Goal: Task Accomplishment & Management: Use online tool/utility

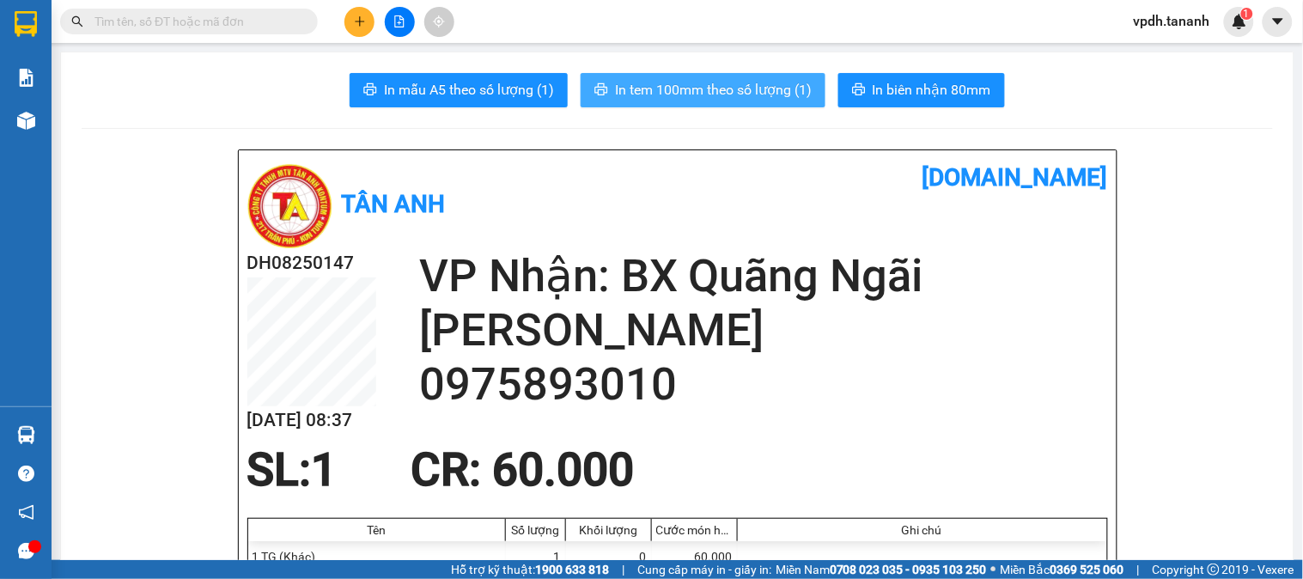
click at [704, 82] on span "In tem 100mm theo số lượng (1)" at bounding box center [713, 89] width 197 height 21
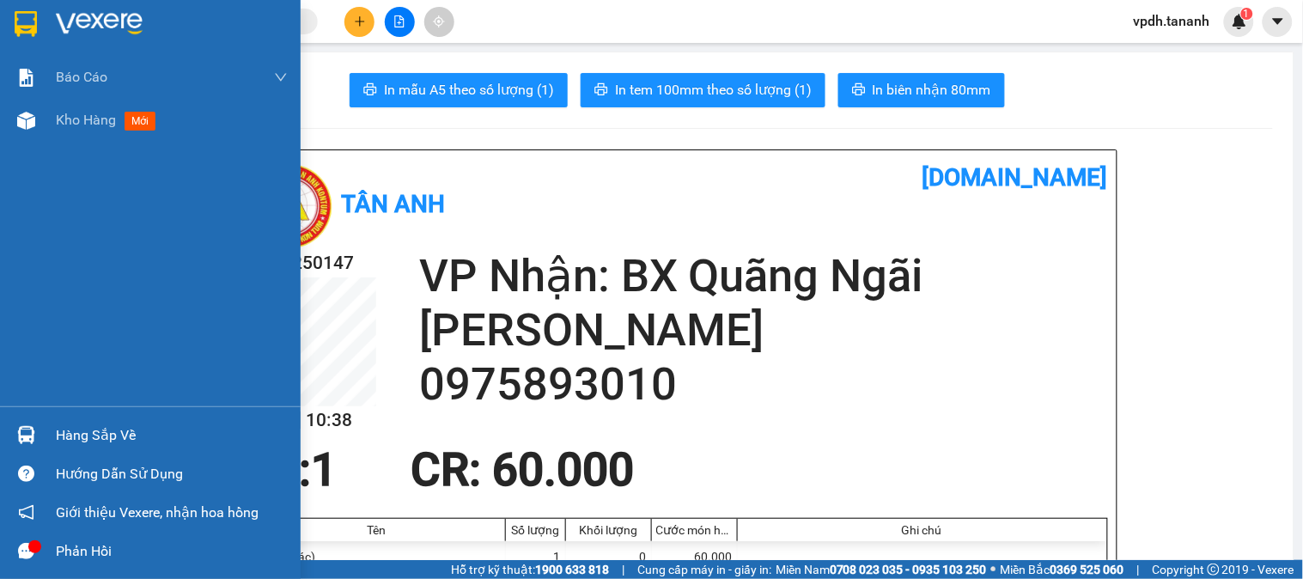
click at [24, 20] on img at bounding box center [26, 24] width 22 height 26
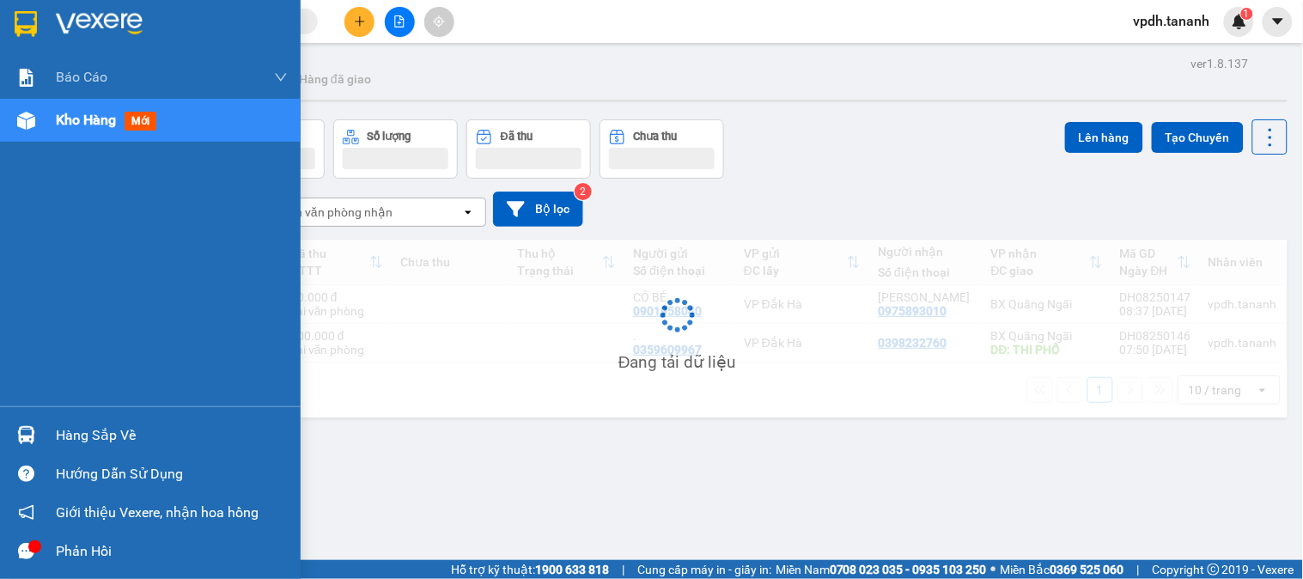
click at [192, 38] on div at bounding box center [150, 28] width 301 height 56
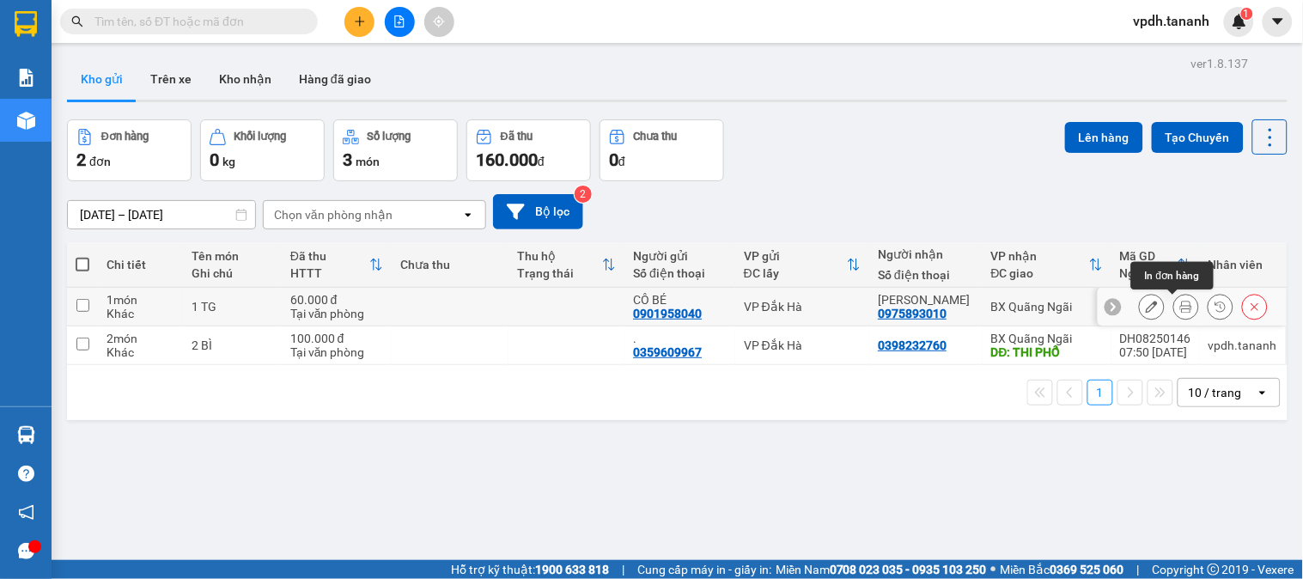
click at [1180, 312] on icon at bounding box center [1186, 307] width 12 height 12
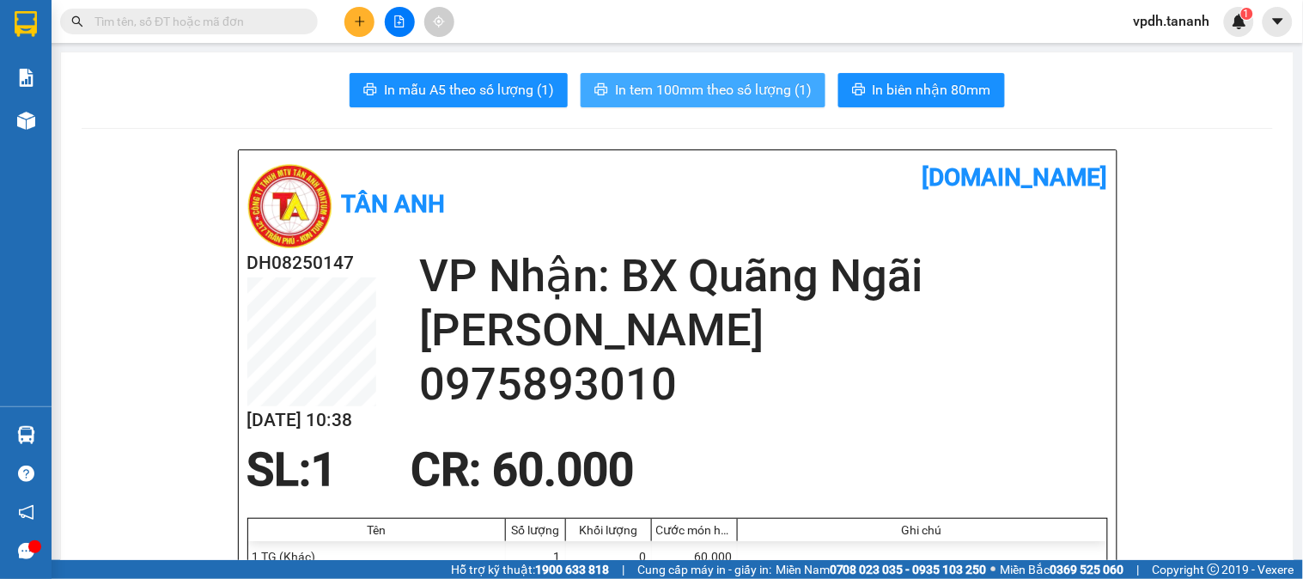
click at [720, 76] on button "In tem 100mm theo số lượng (1)" at bounding box center [703, 90] width 245 height 34
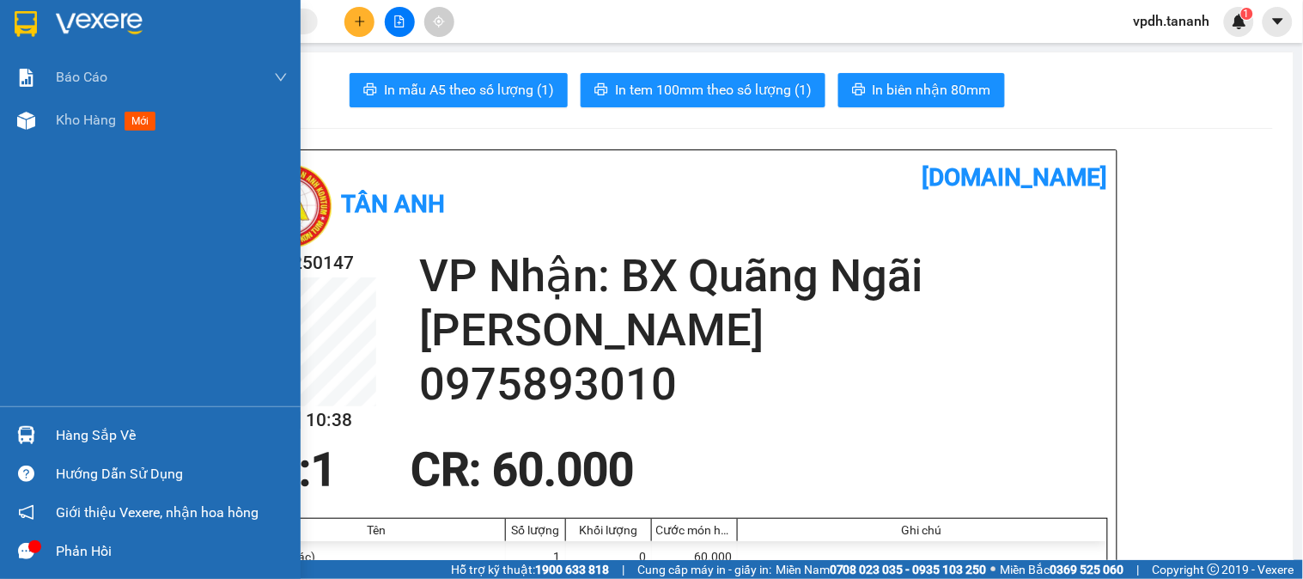
drag, startPoint x: 35, startPoint y: 18, endPoint x: 104, endPoint y: 15, distance: 68.8
click at [36, 17] on img at bounding box center [26, 24] width 22 height 26
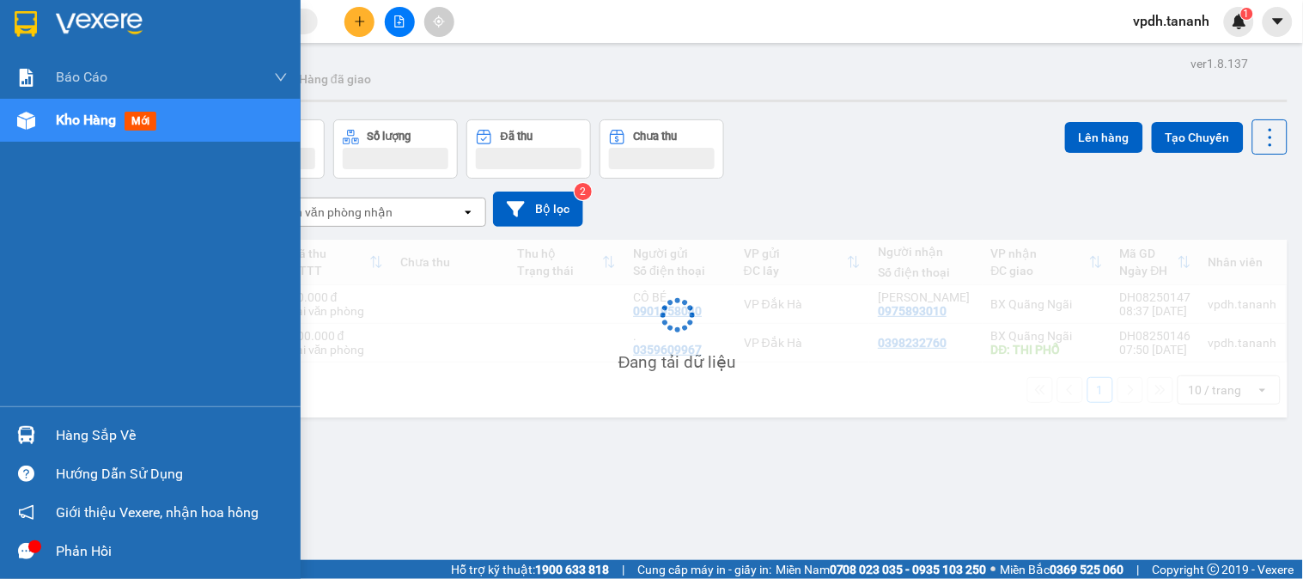
click at [104, 15] on img at bounding box center [99, 24] width 87 height 26
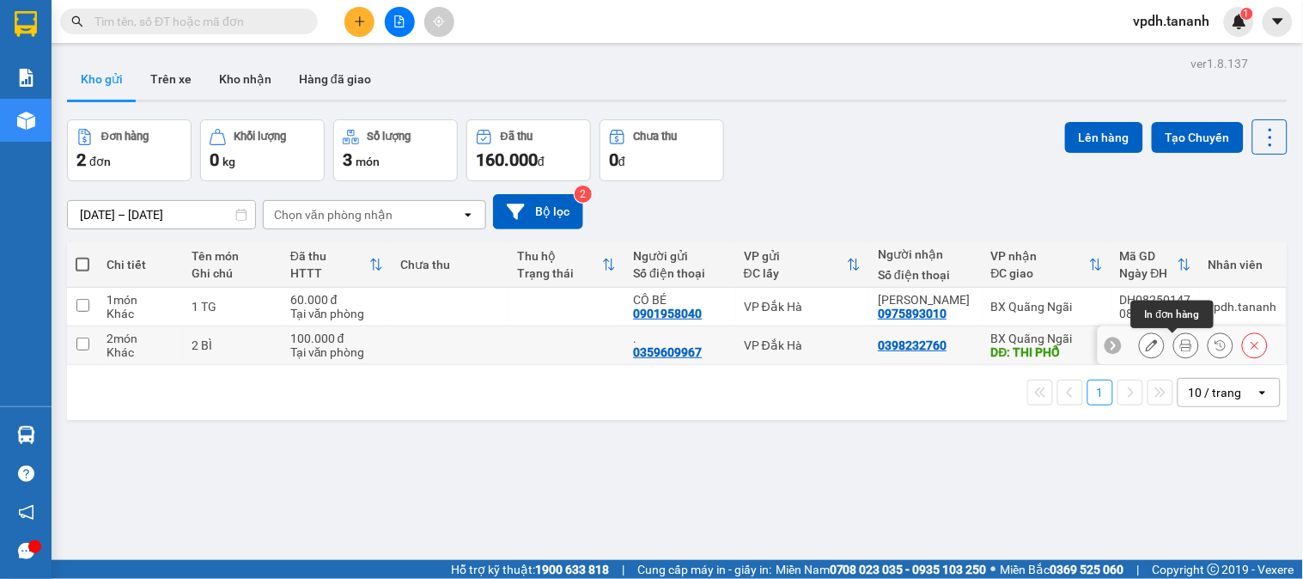
click at [1174, 352] on button at bounding box center [1186, 346] width 24 height 30
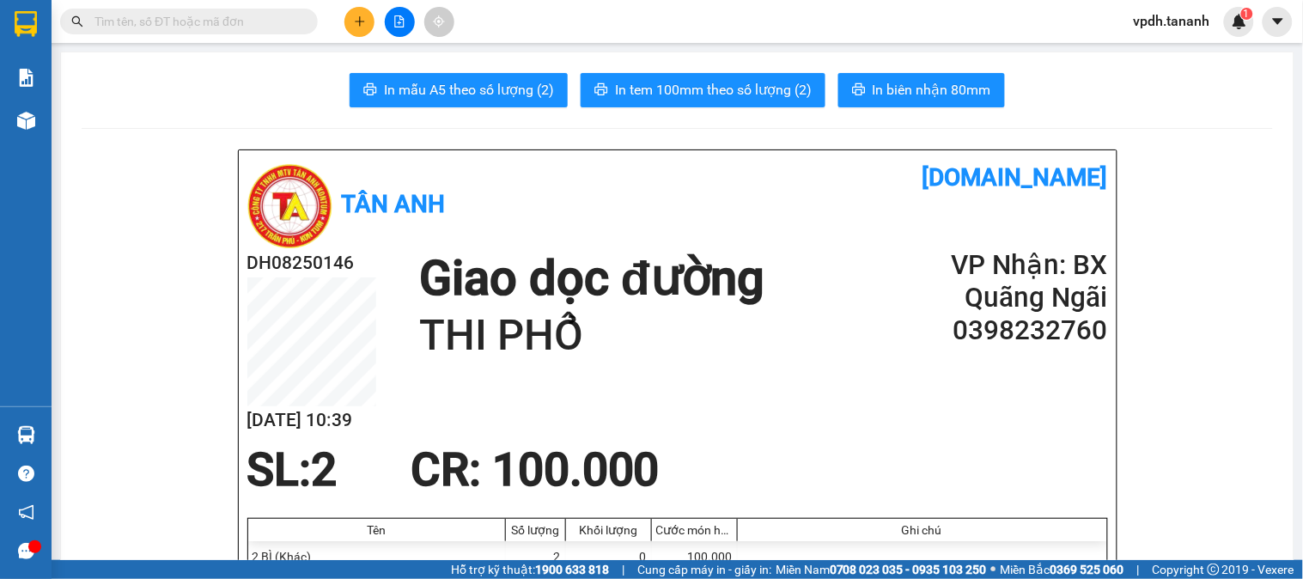
click at [627, 86] on span "In tem 100mm theo số lượng (2)" at bounding box center [713, 89] width 197 height 21
click at [190, 27] on input "text" at bounding box center [195, 21] width 203 height 19
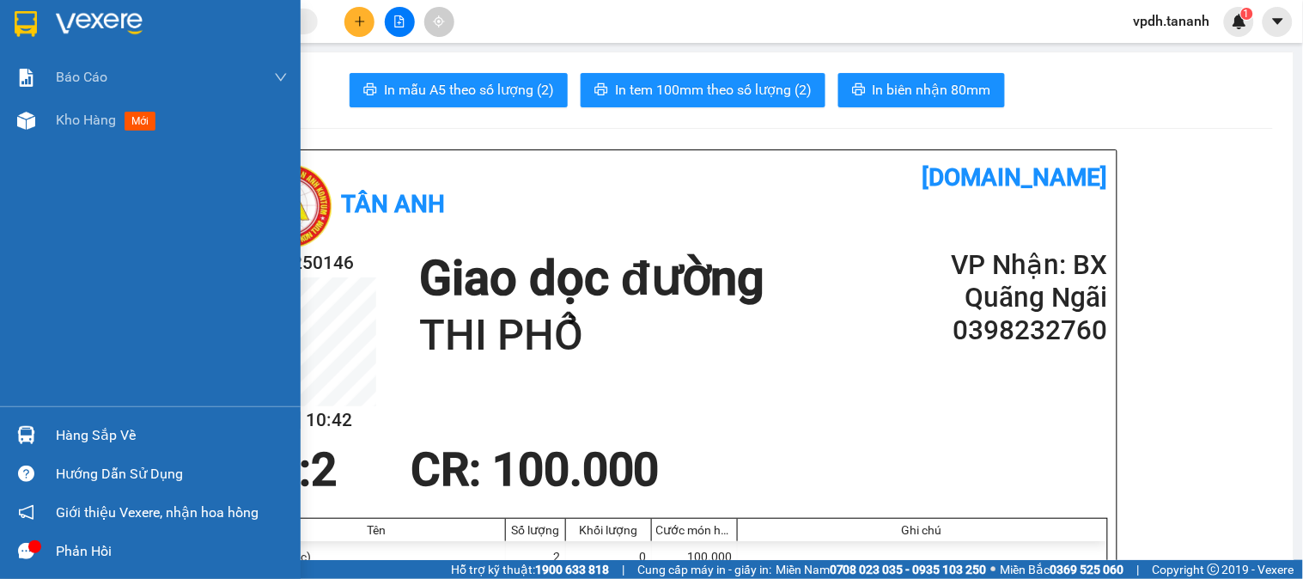
click at [38, 5] on div at bounding box center [150, 28] width 301 height 56
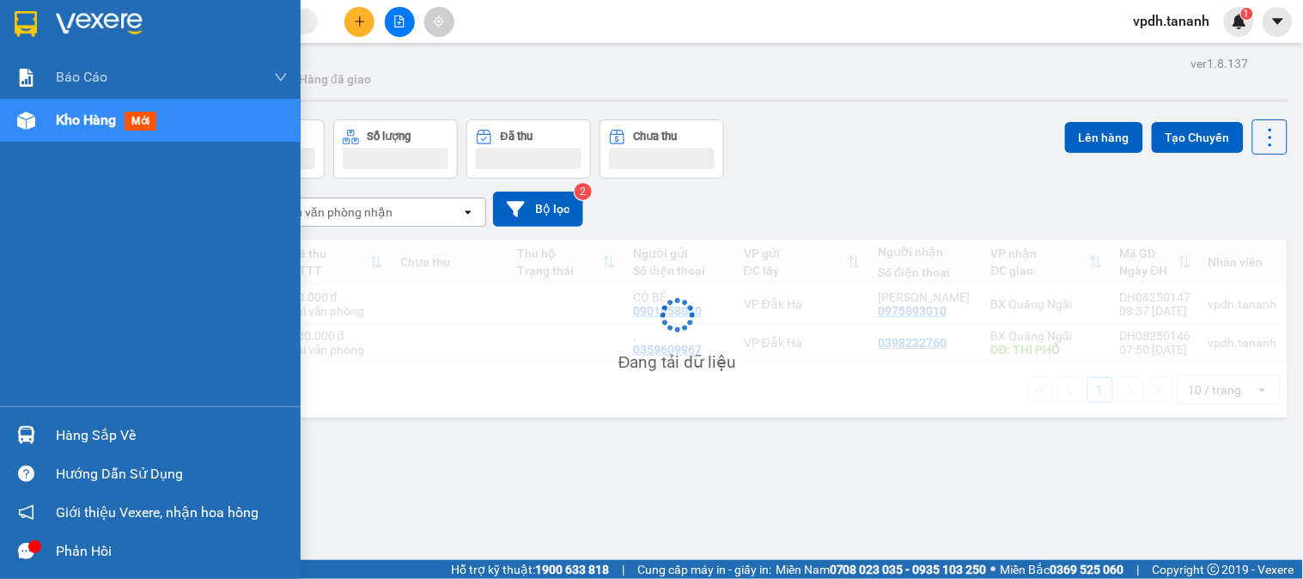
click at [125, 21] on img at bounding box center [99, 24] width 87 height 26
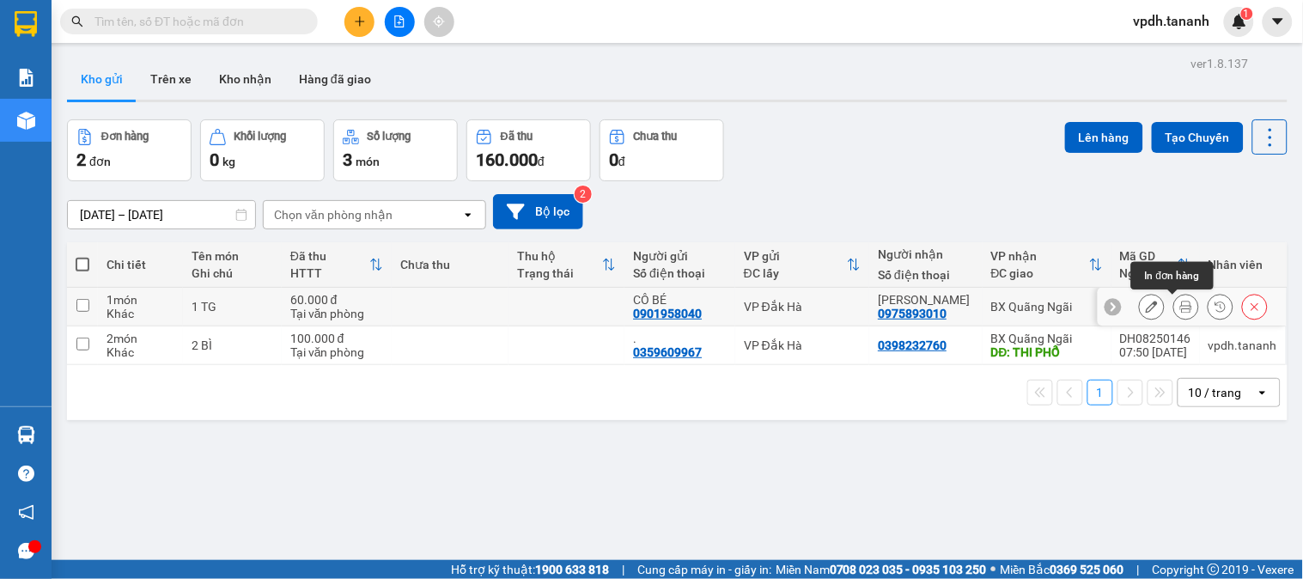
click at [1177, 313] on button at bounding box center [1186, 307] width 24 height 30
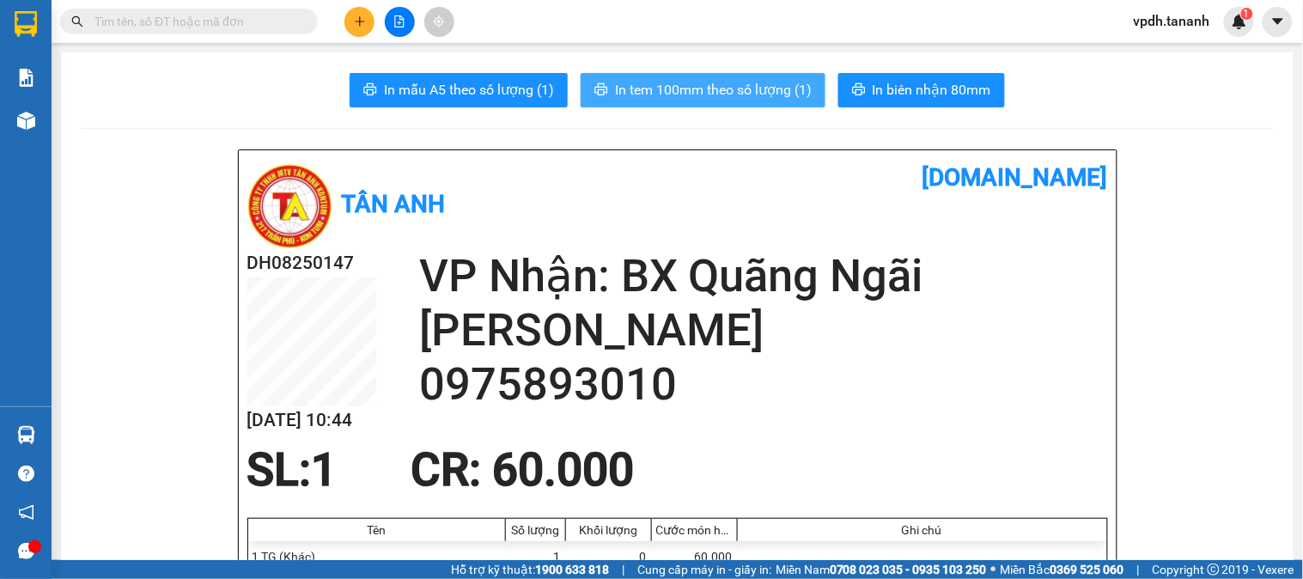
click at [752, 92] on span "In tem 100mm theo số lượng (1)" at bounding box center [713, 89] width 197 height 21
